Goal: Find specific page/section: Find specific page/section

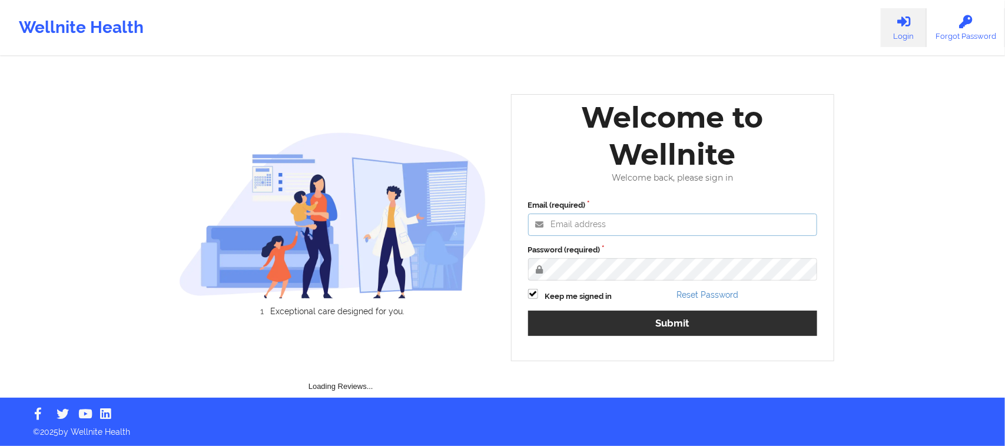
type input "[PERSON_NAME][EMAIL_ADDRESS][DOMAIN_NAME]"
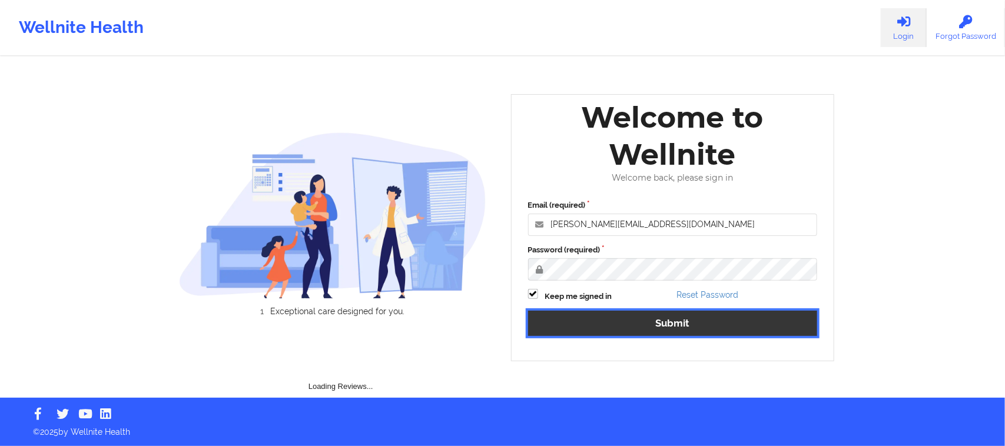
click at [642, 329] on button "Submit" at bounding box center [673, 323] width 290 height 25
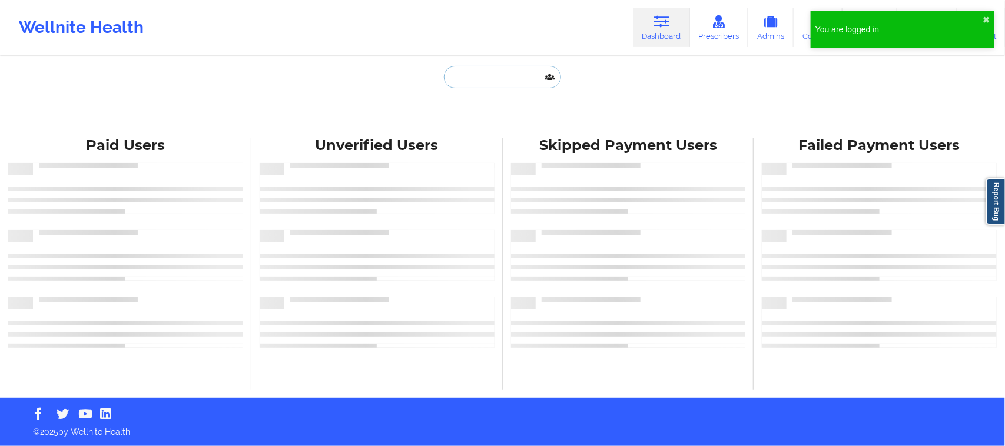
click at [493, 75] on input "text" at bounding box center [502, 77] width 117 height 22
paste input "[EMAIL_ADDRESS][DOMAIN_NAME]"
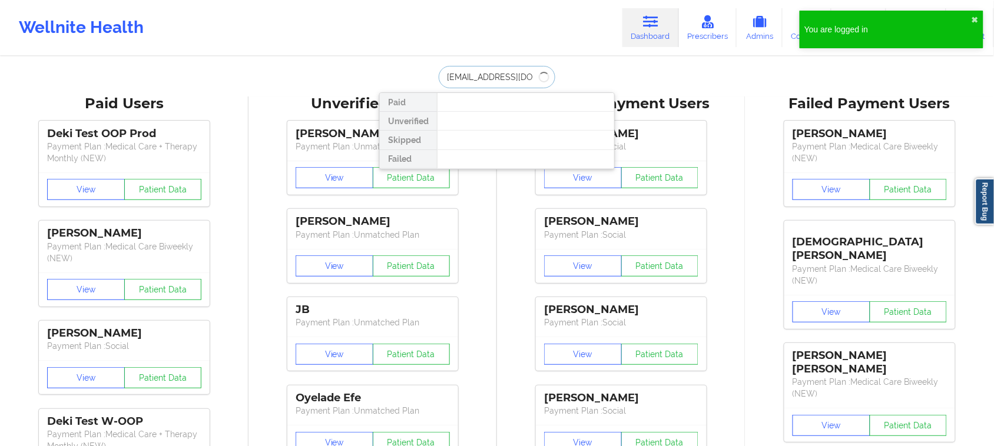
type input "[EMAIL_ADDRESS][DOMAIN_NAME]"
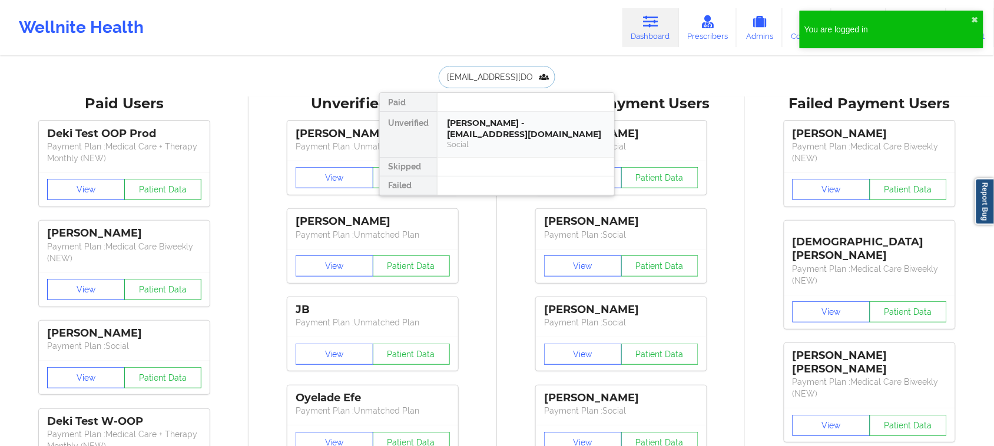
click at [519, 147] on div "Social" at bounding box center [526, 145] width 158 height 10
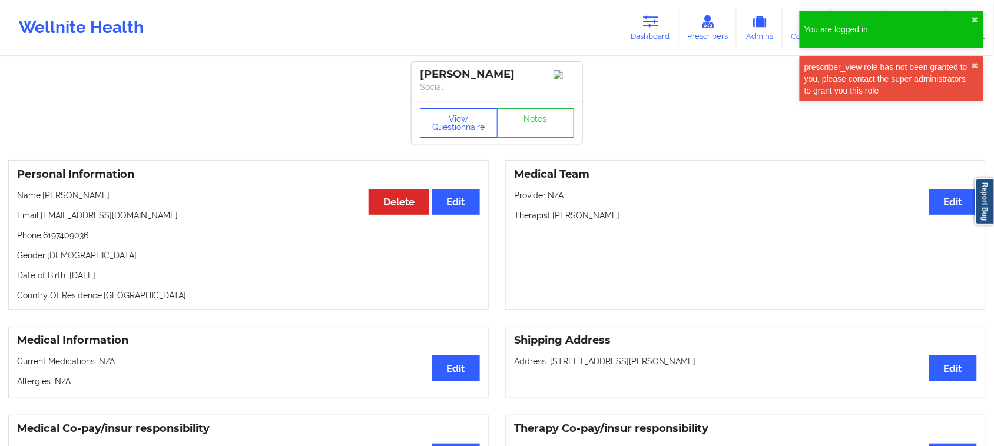
drag, startPoint x: 141, startPoint y: 284, endPoint x: 57, endPoint y: 277, distance: 84.5
click at [57, 277] on p "Date of Birth: [DEMOGRAPHIC_DATA]" at bounding box center [248, 276] width 463 height 12
click at [121, 276] on p "Date of Birth: [DEMOGRAPHIC_DATA]" at bounding box center [248, 276] width 463 height 12
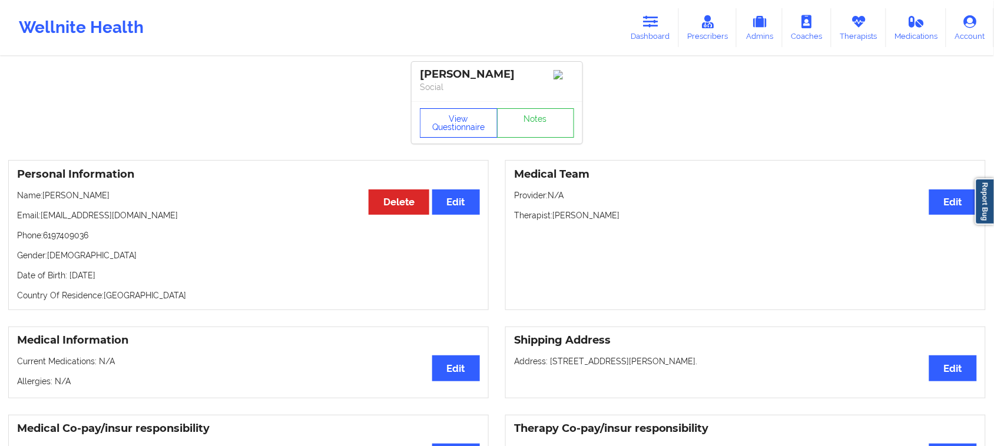
click at [438, 131] on button "View Questionnaire" at bounding box center [459, 122] width 78 height 29
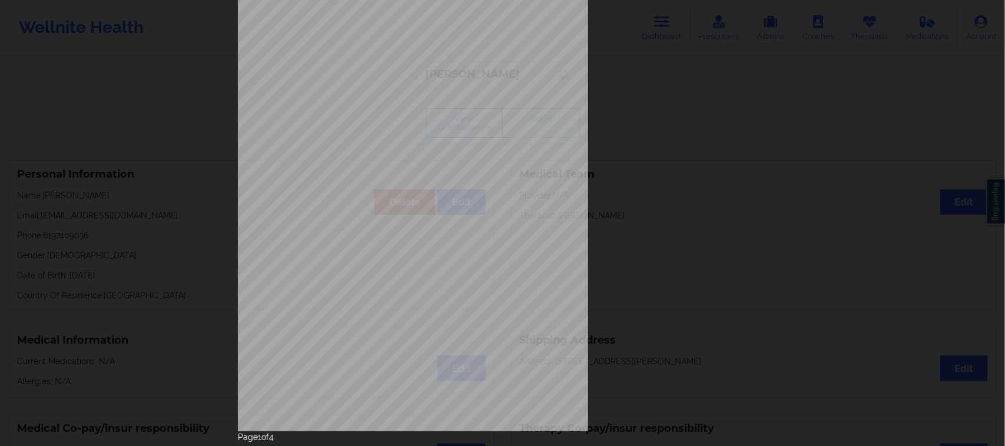
scroll to position [115, 0]
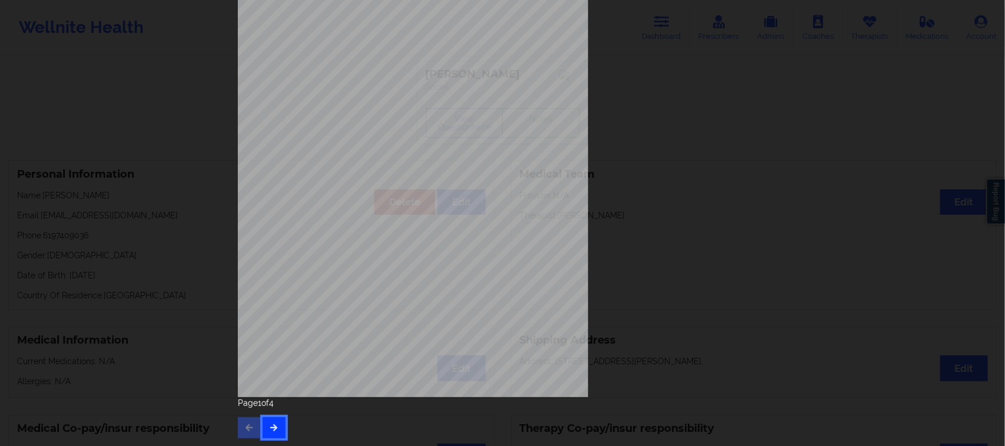
click at [266, 421] on button "button" at bounding box center [274, 428] width 23 height 21
click at [277, 424] on button "button" at bounding box center [274, 428] width 23 height 21
click at [274, 434] on button "button" at bounding box center [274, 428] width 23 height 21
click at [251, 425] on button "button" at bounding box center [249, 428] width 23 height 21
click at [263, 421] on button "button" at bounding box center [274, 428] width 23 height 21
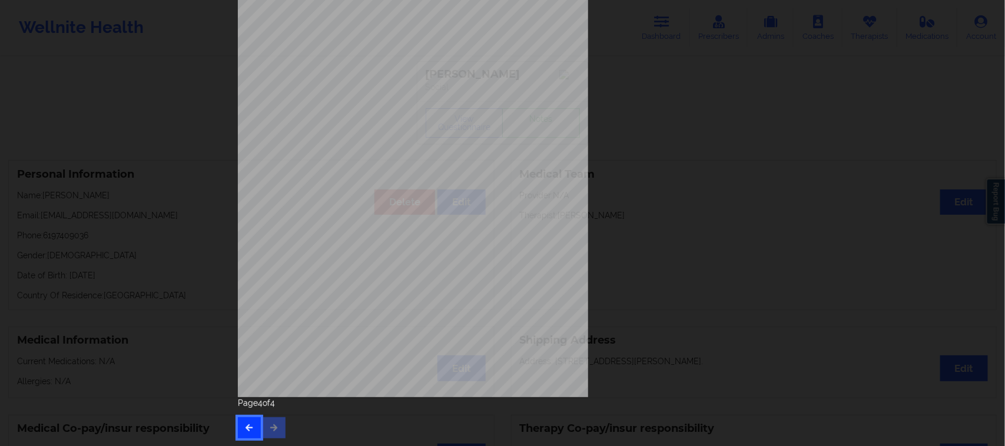
click at [252, 431] on button "button" at bounding box center [249, 428] width 23 height 21
click at [252, 435] on button "button" at bounding box center [249, 428] width 23 height 21
click at [269, 431] on icon "button" at bounding box center [274, 427] width 10 height 7
click at [269, 430] on icon "button" at bounding box center [274, 427] width 10 height 7
click at [238, 431] on button "button" at bounding box center [249, 428] width 23 height 21
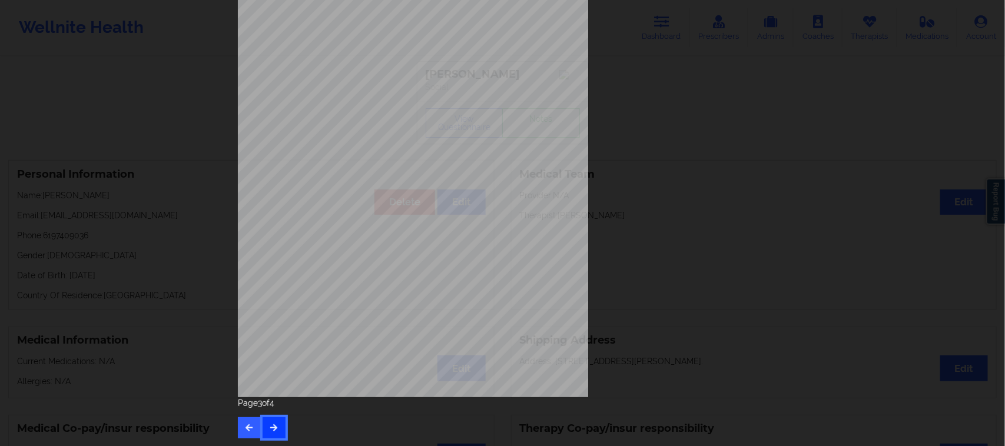
click at [273, 428] on icon "button" at bounding box center [274, 427] width 10 height 7
click at [247, 424] on icon "button" at bounding box center [249, 427] width 10 height 7
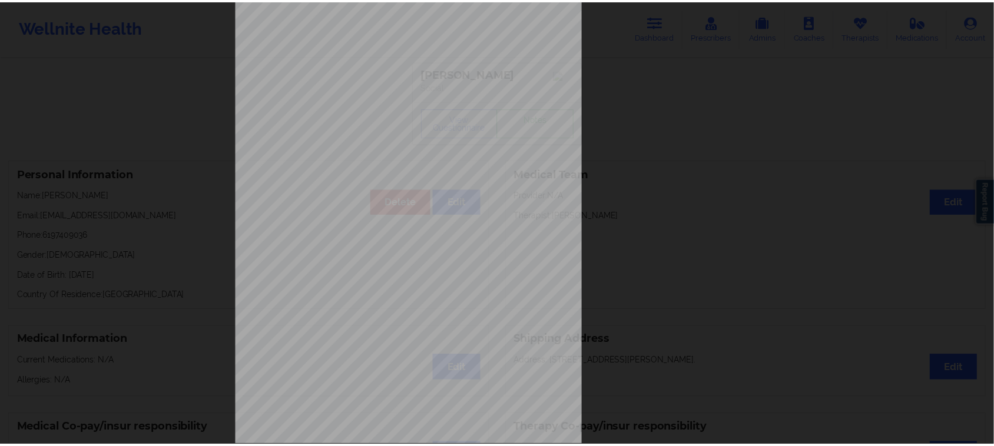
scroll to position [0, 0]
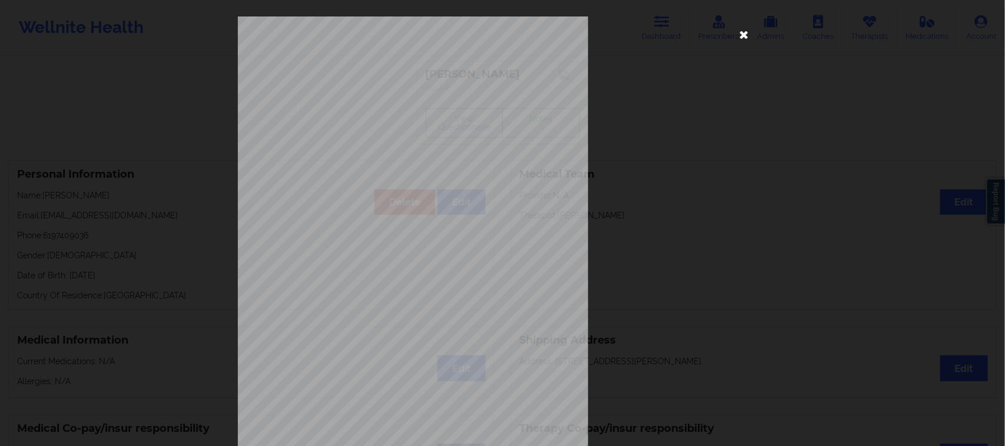
click at [740, 31] on icon at bounding box center [744, 34] width 19 height 19
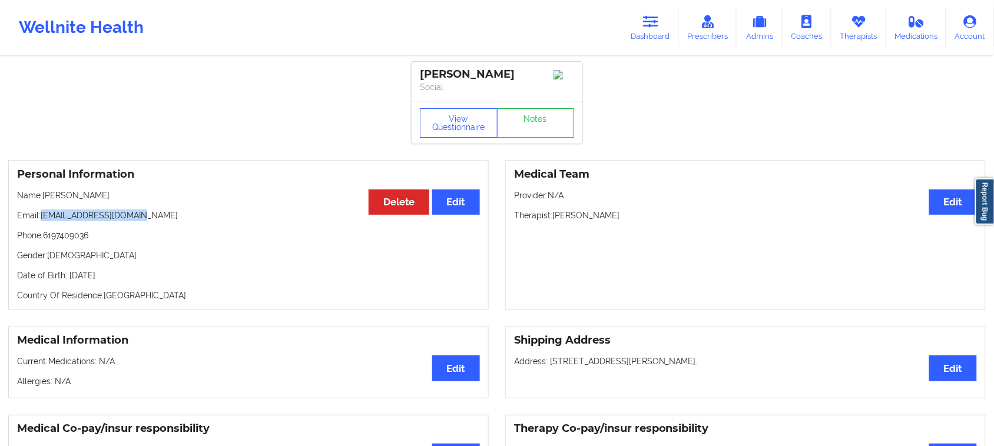
drag, startPoint x: 150, startPoint y: 219, endPoint x: 43, endPoint y: 218, distance: 107.2
click at [43, 218] on p "Email: [EMAIL_ADDRESS][DOMAIN_NAME]" at bounding box center [248, 216] width 463 height 12
copy p "[EMAIL_ADDRESS][DOMAIN_NAME]"
click at [234, 216] on p "Email: [EMAIL_ADDRESS][DOMAIN_NAME]" at bounding box center [248, 216] width 463 height 12
drag, startPoint x: 667, startPoint y: 223, endPoint x: 517, endPoint y: 174, distance: 157.4
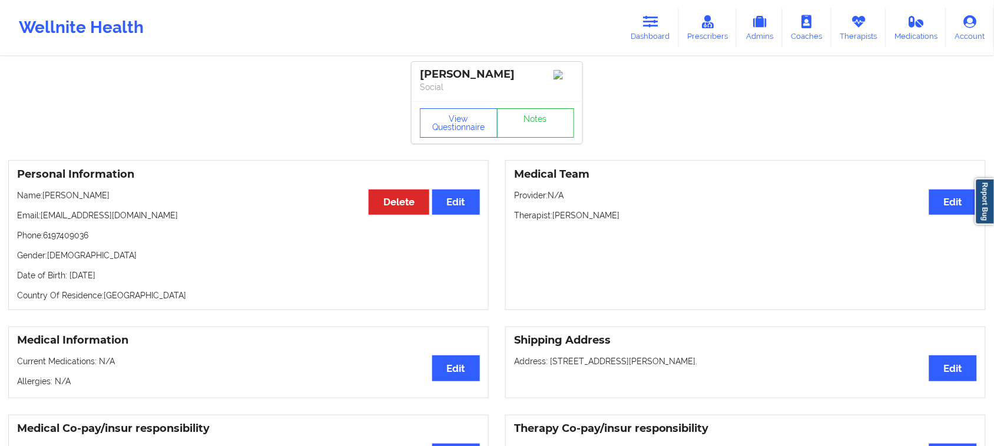
click at [517, 174] on div "Medical Team Edit Provider: N/A Therapist: [PERSON_NAME]" at bounding box center [745, 235] width 481 height 150
click at [646, 201] on p "Provider: N/A" at bounding box center [745, 196] width 463 height 12
click at [869, 22] on link "Therapists" at bounding box center [859, 27] width 55 height 39
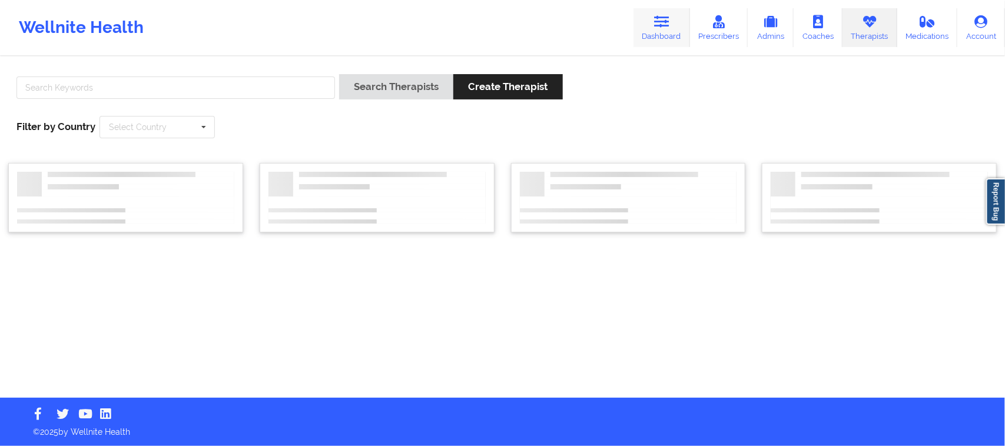
click at [652, 19] on link "Dashboard" at bounding box center [662, 27] width 57 height 39
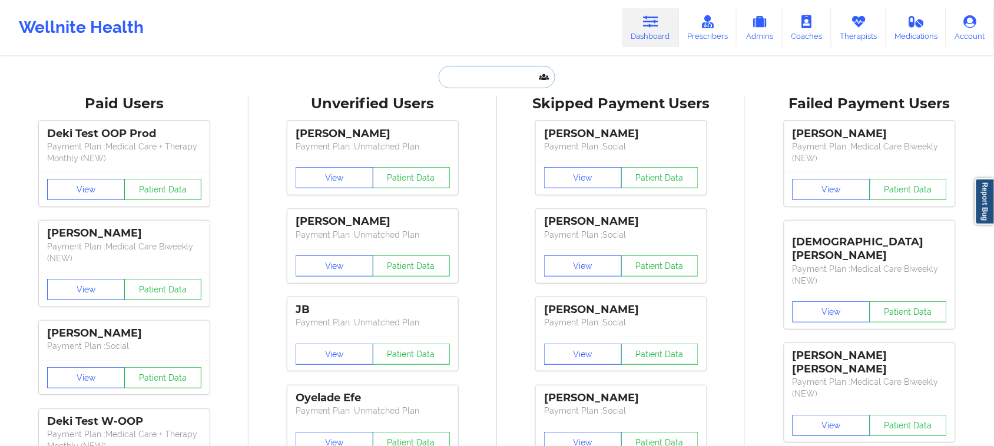
click at [499, 74] on input "text" at bounding box center [497, 77] width 117 height 22
paste input "[EMAIL_ADDRESS][DOMAIN_NAME]"
type input "[EMAIL_ADDRESS][DOMAIN_NAME]"
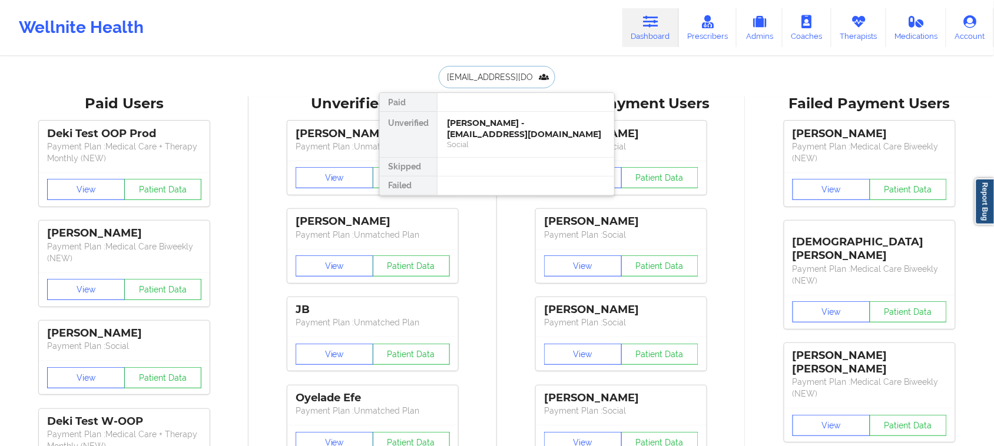
click at [529, 138] on div "[PERSON_NAME] - [EMAIL_ADDRESS][DOMAIN_NAME]" at bounding box center [526, 129] width 158 height 22
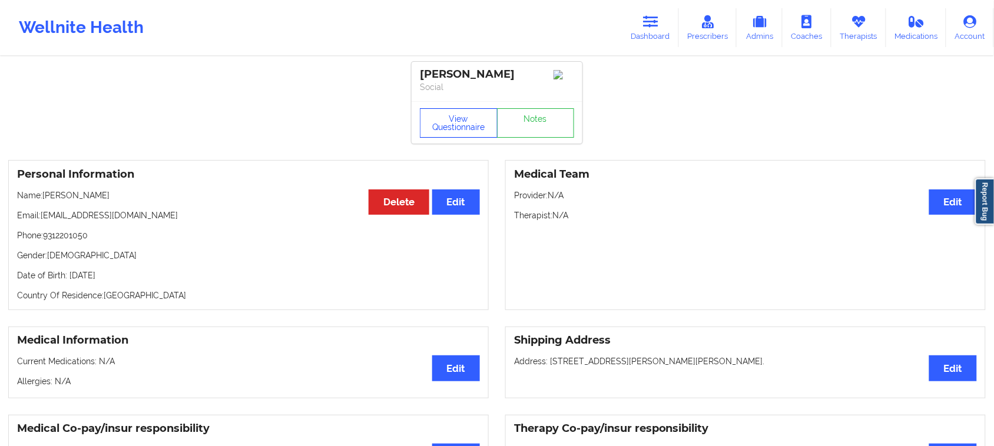
click at [451, 133] on button "View Questionnaire" at bounding box center [459, 122] width 78 height 29
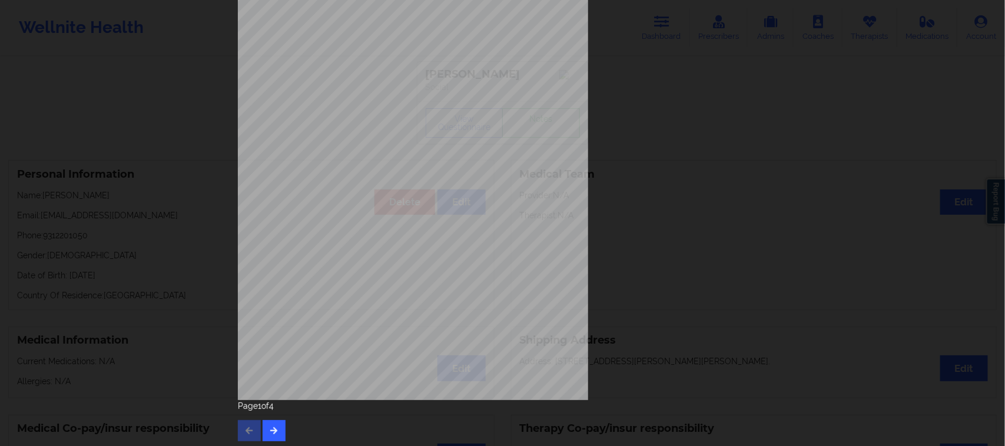
scroll to position [115, 0]
click at [274, 419] on button "button" at bounding box center [274, 428] width 23 height 21
click at [269, 428] on icon "button" at bounding box center [274, 427] width 10 height 7
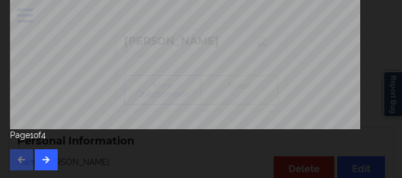
scroll to position [383, 0]
click at [48, 161] on icon "button" at bounding box center [46, 159] width 10 height 7
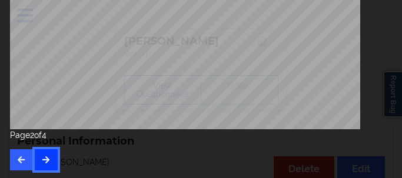
click at [46, 161] on icon "button" at bounding box center [46, 159] width 10 height 7
